Goal: Use online tool/utility: Utilize a website feature to perform a specific function

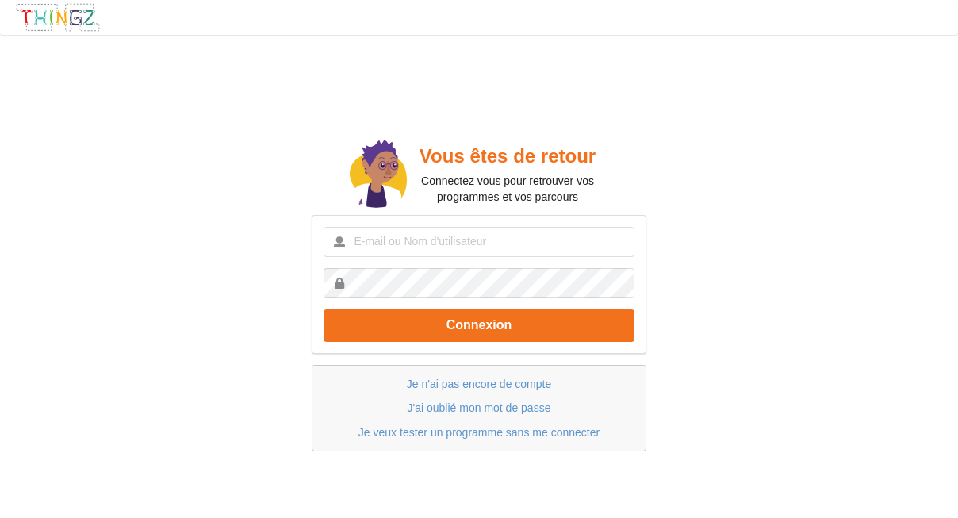
click at [485, 433] on link "Je veux tester un programme sans me connecter" at bounding box center [479, 432] width 241 height 13
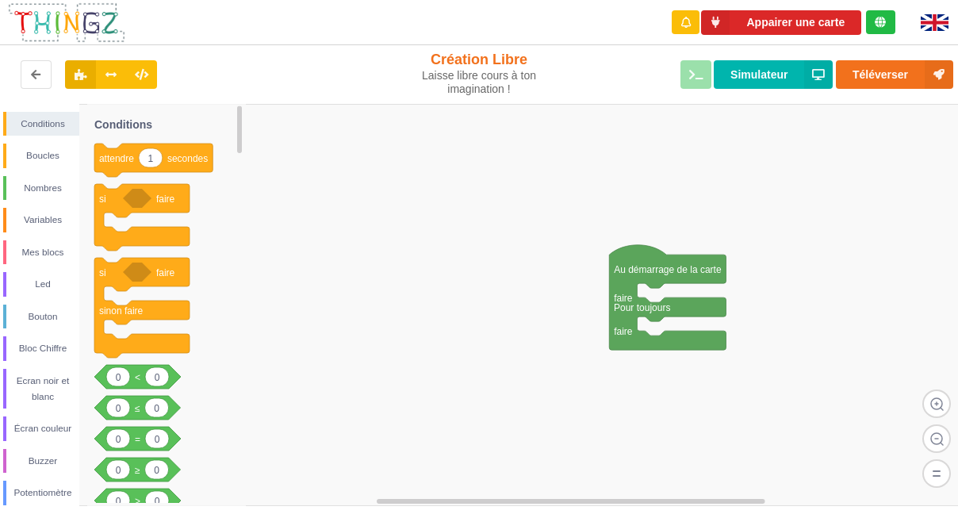
click at [710, 75] on div "Téléverser Simulateur" at bounding box center [767, 74] width 394 height 51
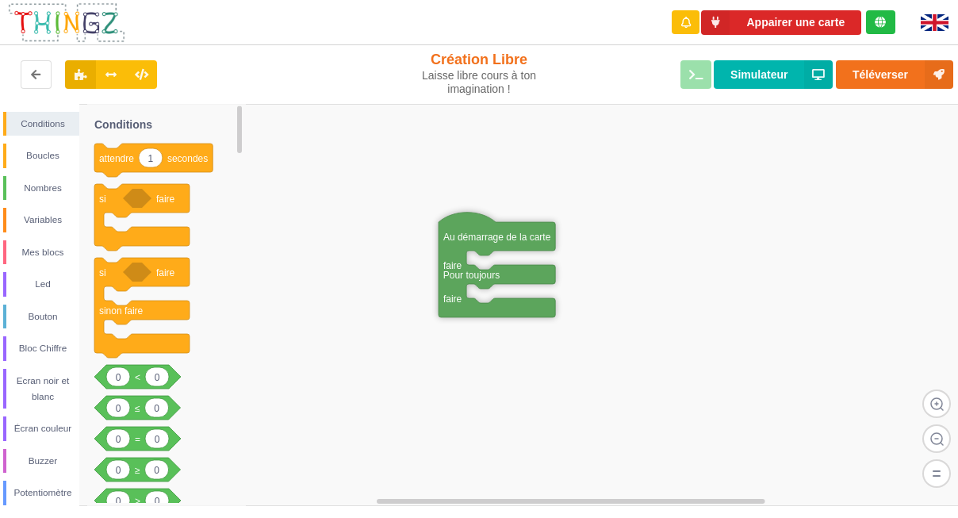
drag, startPoint x: 632, startPoint y: 274, endPoint x: 462, endPoint y: 242, distance: 173.6
click at [462, 242] on text "Au démarrage de la carte" at bounding box center [497, 236] width 108 height 11
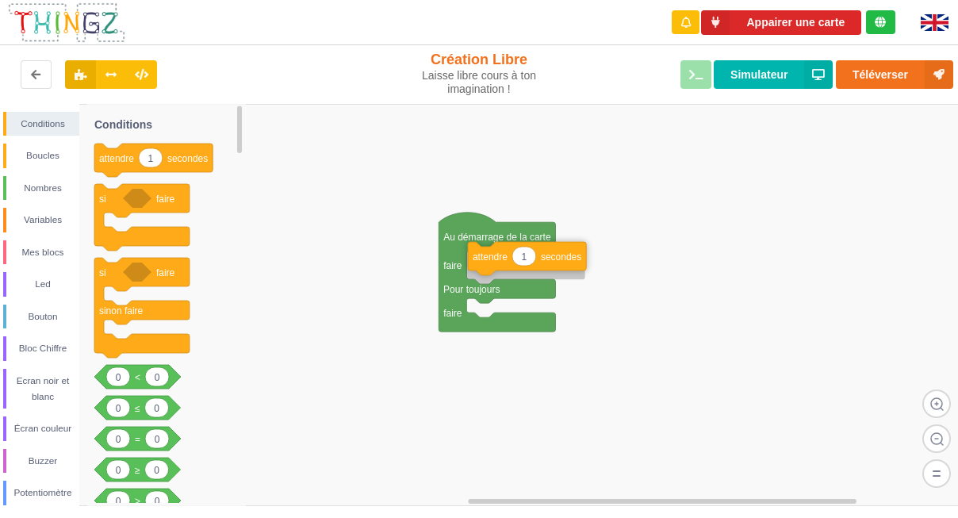
drag, startPoint x: 97, startPoint y: 158, endPoint x: 558, endPoint y: 256, distance: 471.3
click at [558, 256] on div "Conditions Boucles Nombres Variables Mes blocs Led Bouton Bloc Chiffre Ecran no…" at bounding box center [484, 305] width 969 height 403
click at [39, 280] on div "Led" at bounding box center [42, 284] width 73 height 16
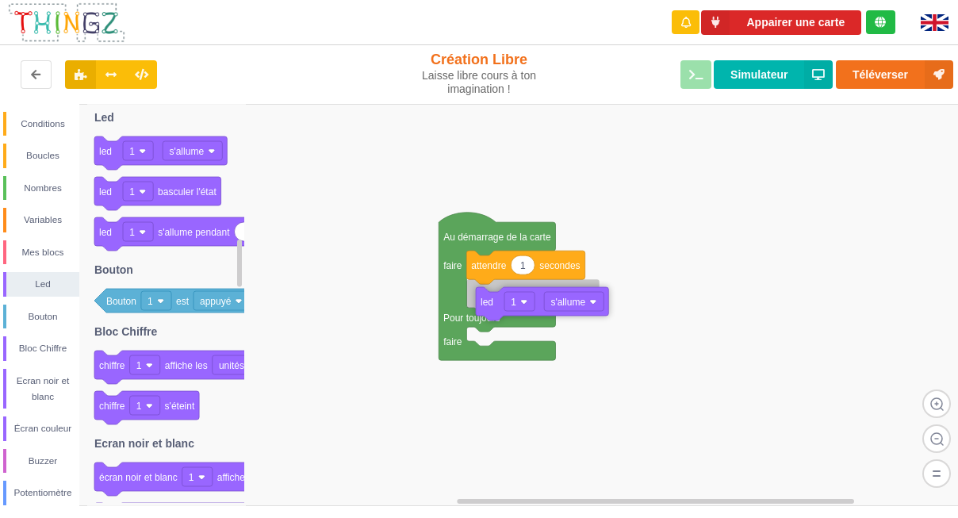
drag, startPoint x: 119, startPoint y: 155, endPoint x: 585, endPoint y: 304, distance: 488.9
click at [585, 304] on div "Conditions Boucles Nombres Variables Mes blocs Led Bouton Bloc Chiffre Ecran no…" at bounding box center [484, 305] width 969 height 403
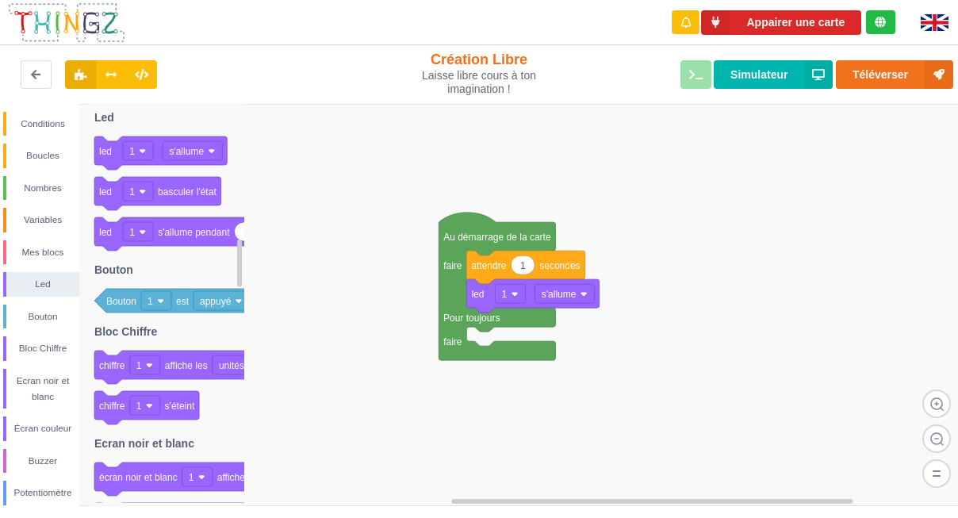
click at [710, 74] on div "Téléverser Simulateur" at bounding box center [767, 74] width 394 height 51
click at [825, 77] on icon at bounding box center [818, 74] width 29 height 29
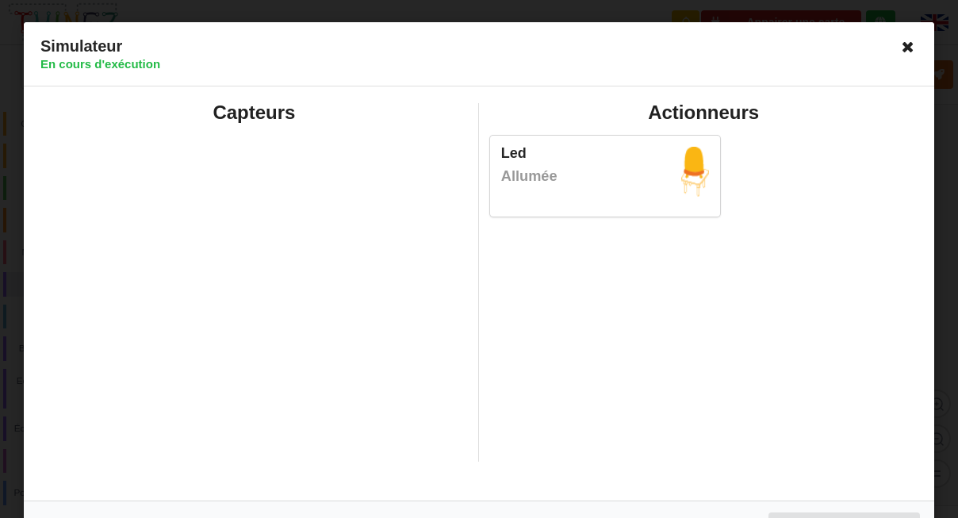
click at [909, 46] on icon at bounding box center [908, 46] width 25 height 25
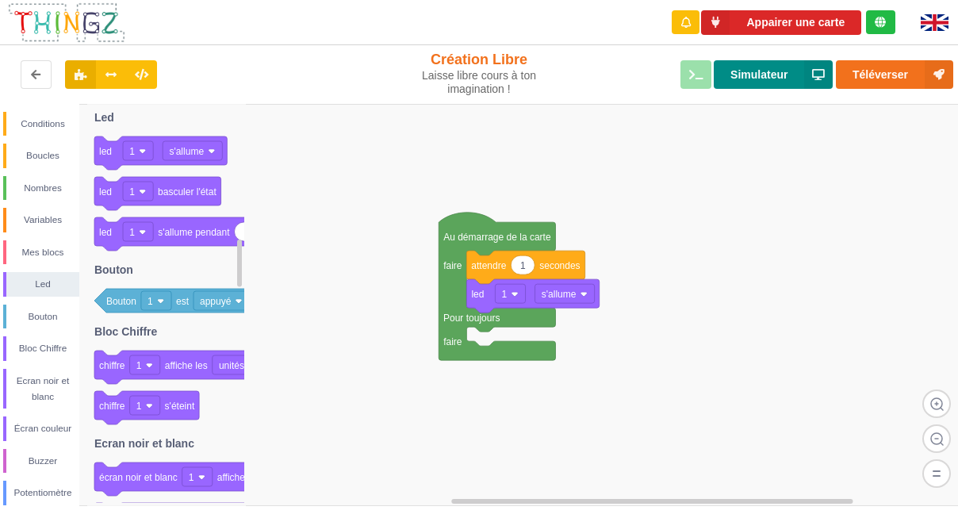
click at [825, 85] on icon at bounding box center [818, 74] width 29 height 29
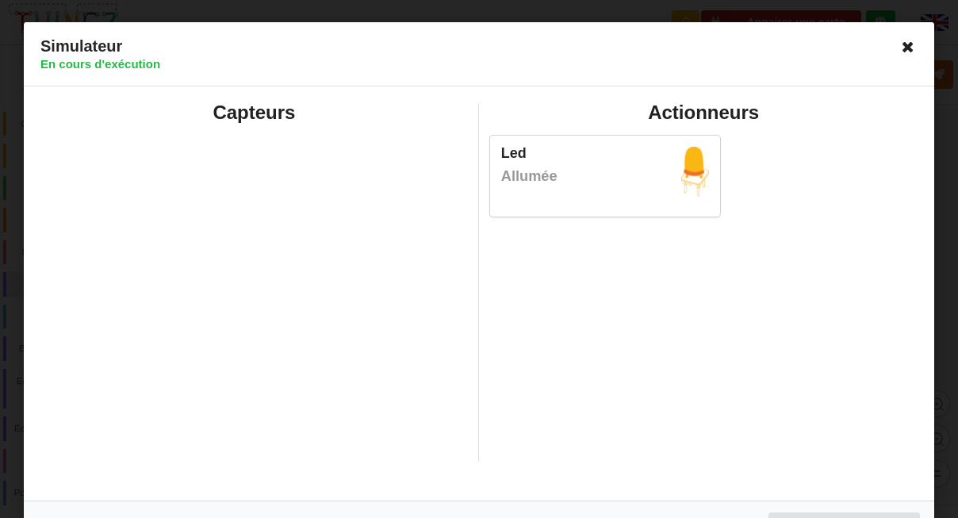
click at [904, 47] on icon at bounding box center [908, 46] width 25 height 25
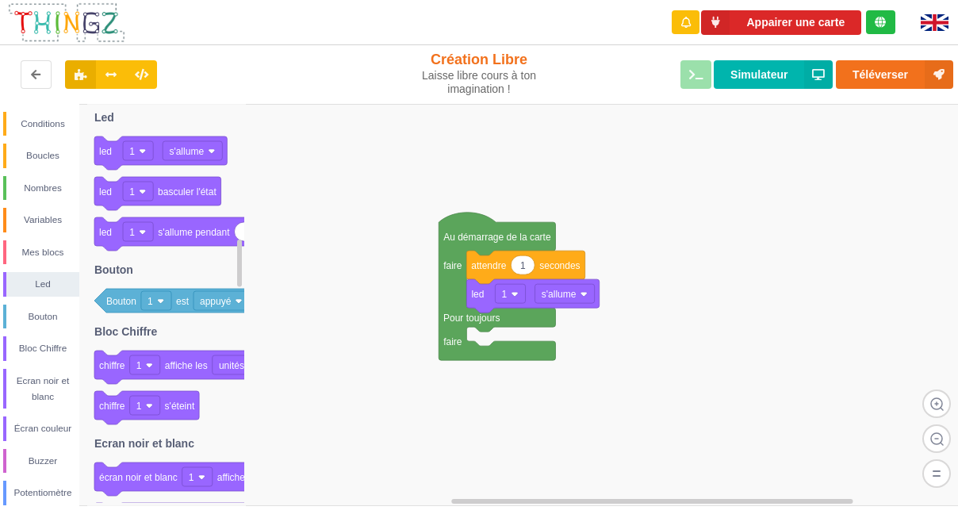
click at [707, 77] on div "Téléverser Simulateur" at bounding box center [767, 74] width 394 height 51
click at [112, 77] on icon at bounding box center [111, 74] width 13 height 10
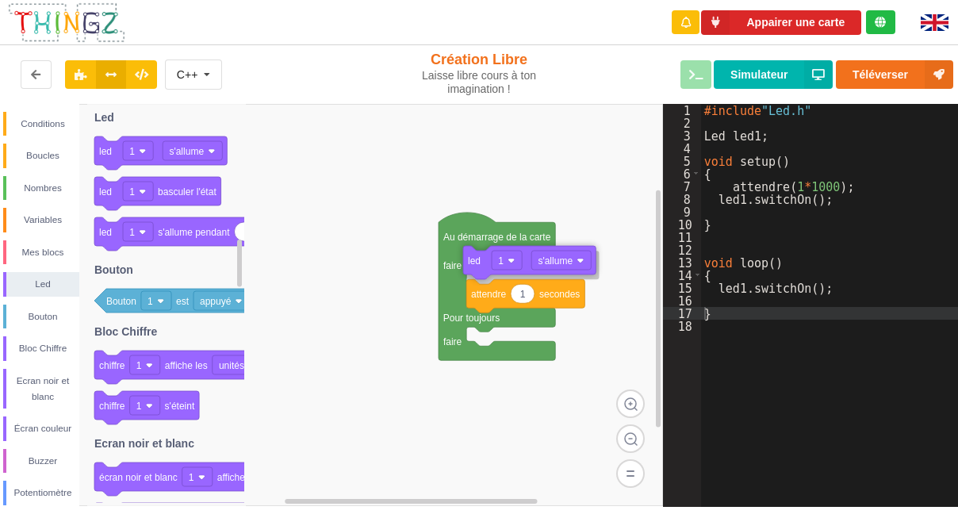
drag, startPoint x: 474, startPoint y: 296, endPoint x: 470, endPoint y: 263, distance: 33.5
click at [470, 263] on text "led" at bounding box center [474, 260] width 13 height 11
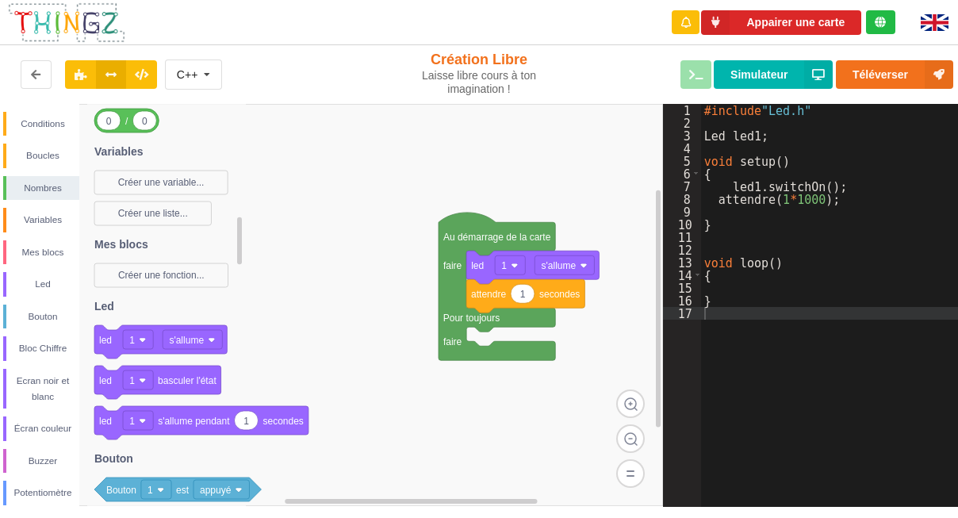
drag, startPoint x: 109, startPoint y: 157, endPoint x: 115, endPoint y: 334, distance: 177.0
click at [115, 334] on g "led 1 s'allume" at bounding box center [160, 341] width 132 height 33
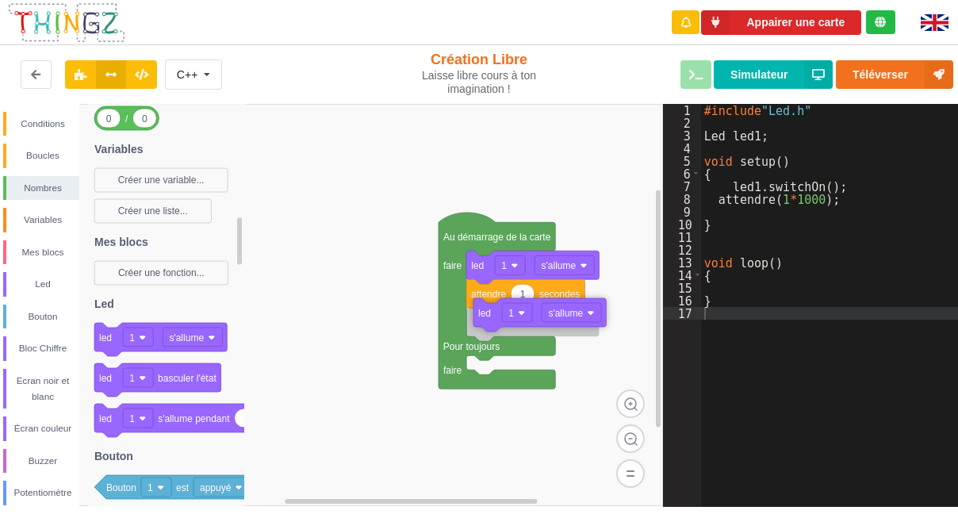
drag, startPoint x: 99, startPoint y: 339, endPoint x: 566, endPoint y: 314, distance: 467.1
click at [566, 314] on div "Conditions Boucles Nombres Variables Mes blocs Led Bouton Bloc Chiffre Ecran no…" at bounding box center [331, 305] width 663 height 403
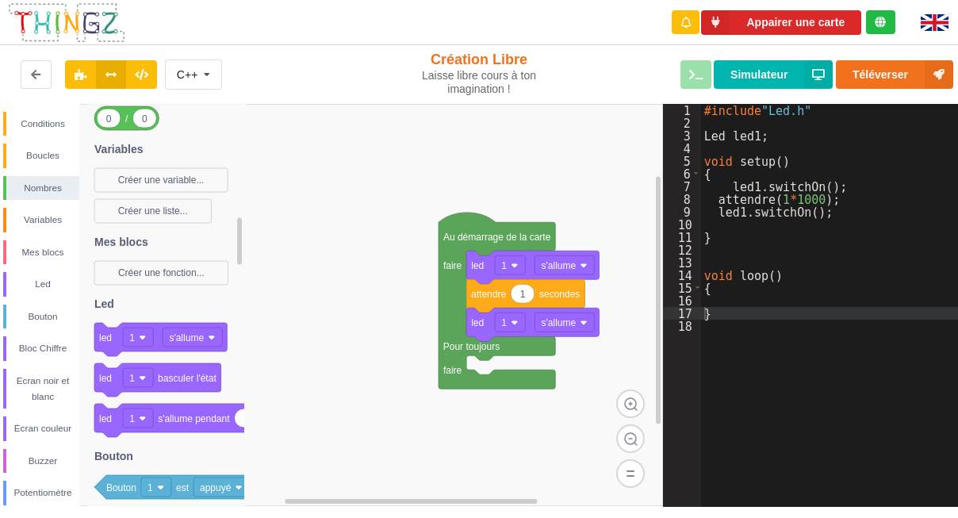
click at [558, 328] on text "s'allume" at bounding box center [559, 322] width 35 height 11
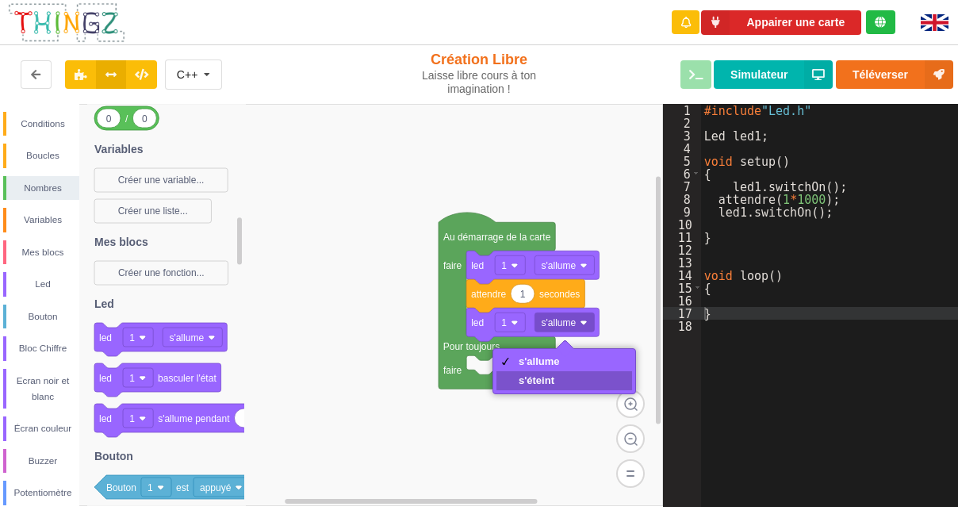
click at [553, 388] on div "s'éteint" at bounding box center [565, 380] width 136 height 19
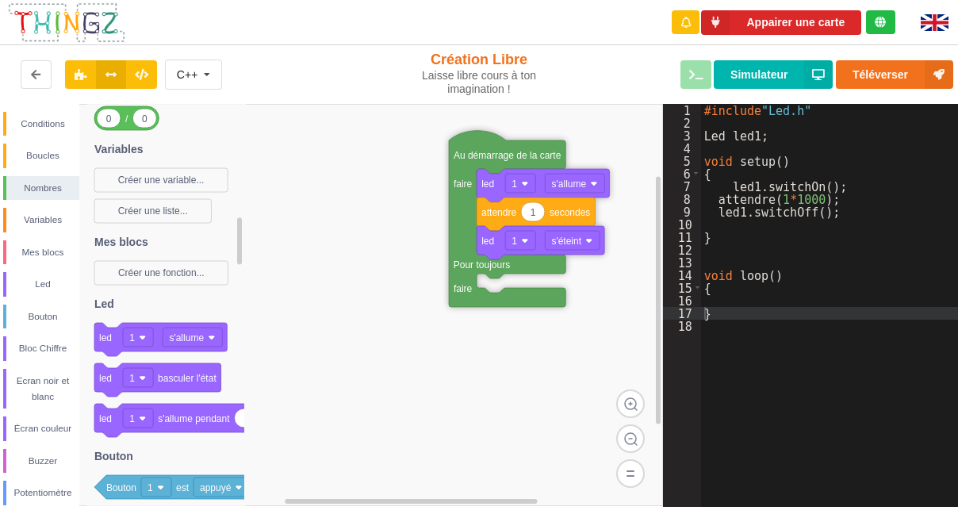
drag, startPoint x: 459, startPoint y: 232, endPoint x: 469, endPoint y: 150, distance: 82.4
click at [469, 150] on icon at bounding box center [507, 218] width 117 height 176
click at [143, 79] on icon at bounding box center [141, 74] width 13 height 10
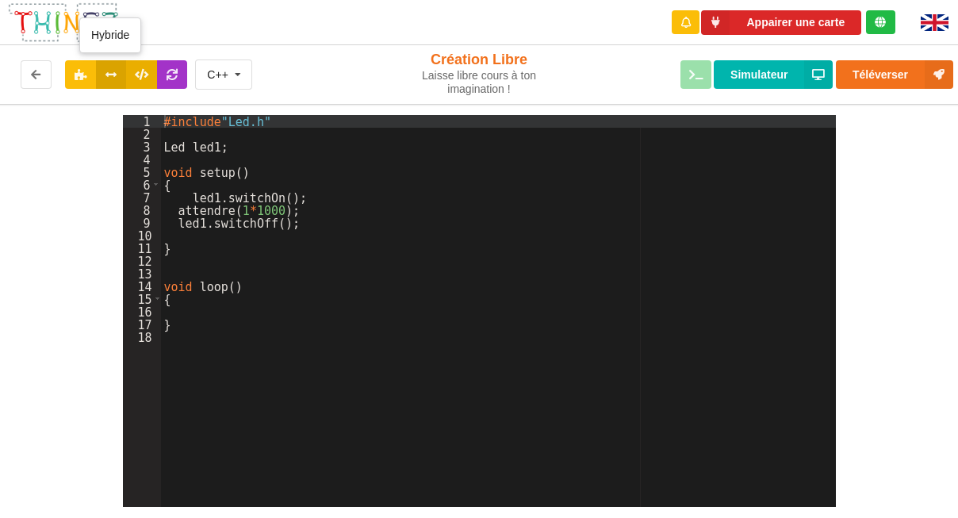
click at [117, 79] on button at bounding box center [111, 74] width 31 height 29
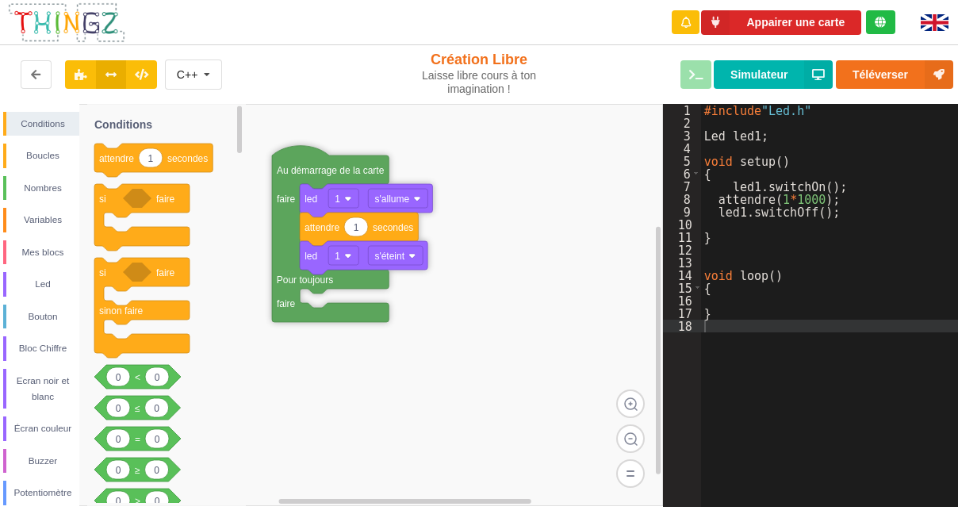
drag, startPoint x: 462, startPoint y: 155, endPoint x: 285, endPoint y: 169, distance: 177.5
click at [285, 169] on text "Au démarrage de la carte" at bounding box center [331, 169] width 108 height 11
click at [90, 21] on img at bounding box center [66, 23] width 119 height 42
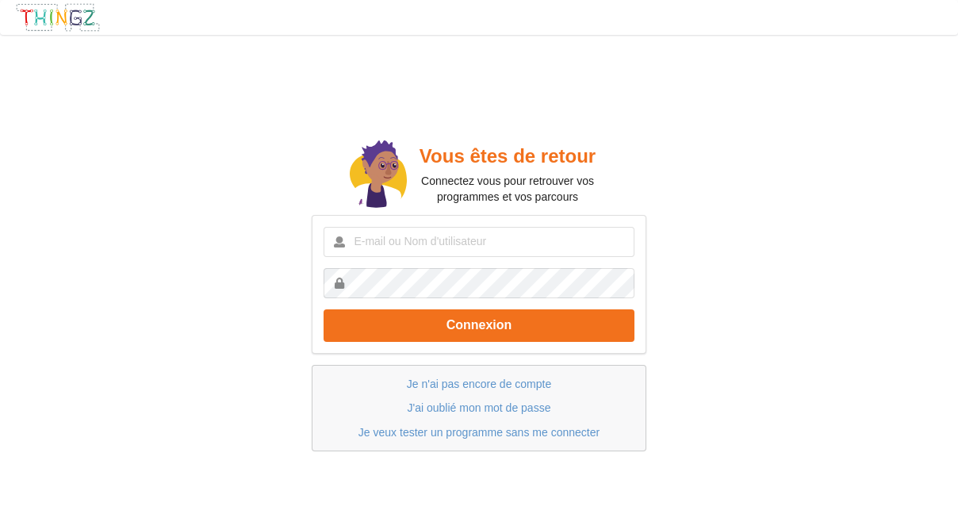
click at [81, 19] on img at bounding box center [58, 17] width 86 height 30
